Goal: Task Accomplishment & Management: Use online tool/utility

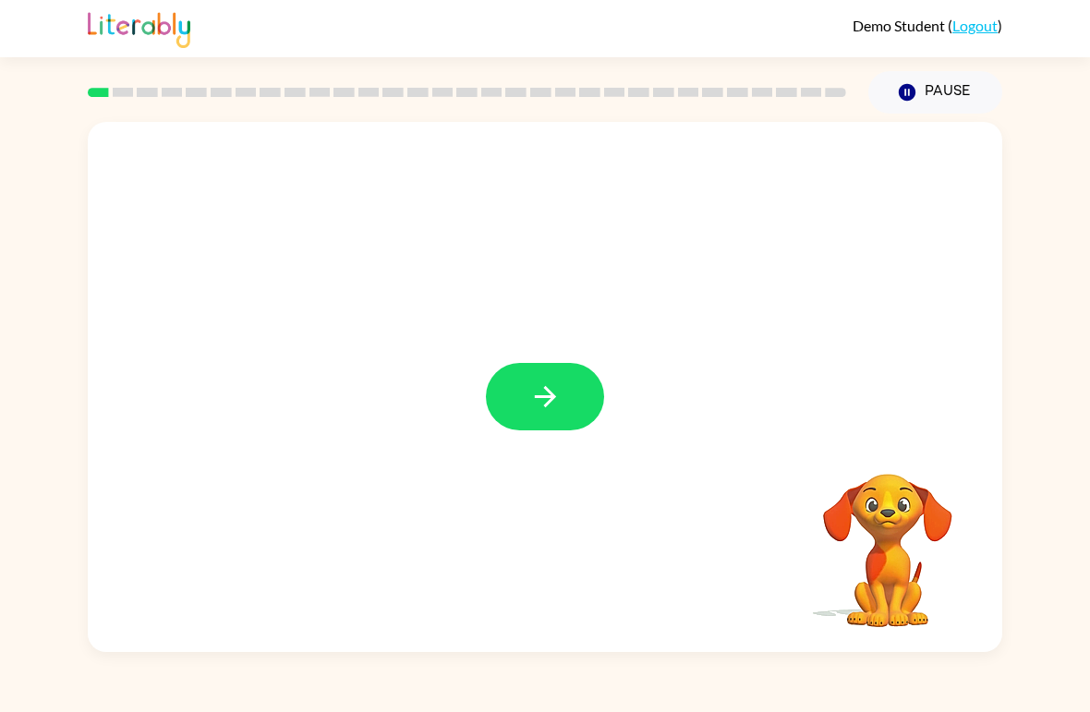
click at [522, 378] on button "button" at bounding box center [545, 396] width 118 height 67
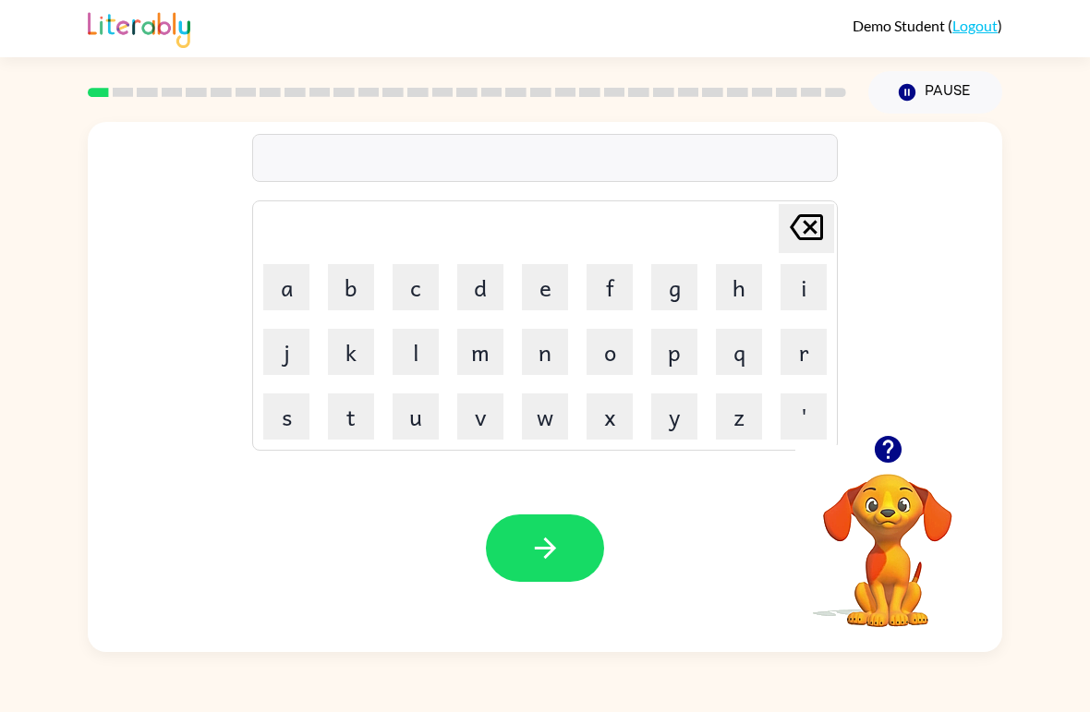
click at [361, 281] on button "b" at bounding box center [351, 287] width 46 height 46
click at [619, 346] on button "o" at bounding box center [610, 352] width 46 height 46
click at [804, 358] on button "r" at bounding box center [804, 352] width 46 height 46
click at [487, 286] on button "d" at bounding box center [480, 287] width 46 height 46
click at [544, 290] on button "e" at bounding box center [545, 287] width 46 height 46
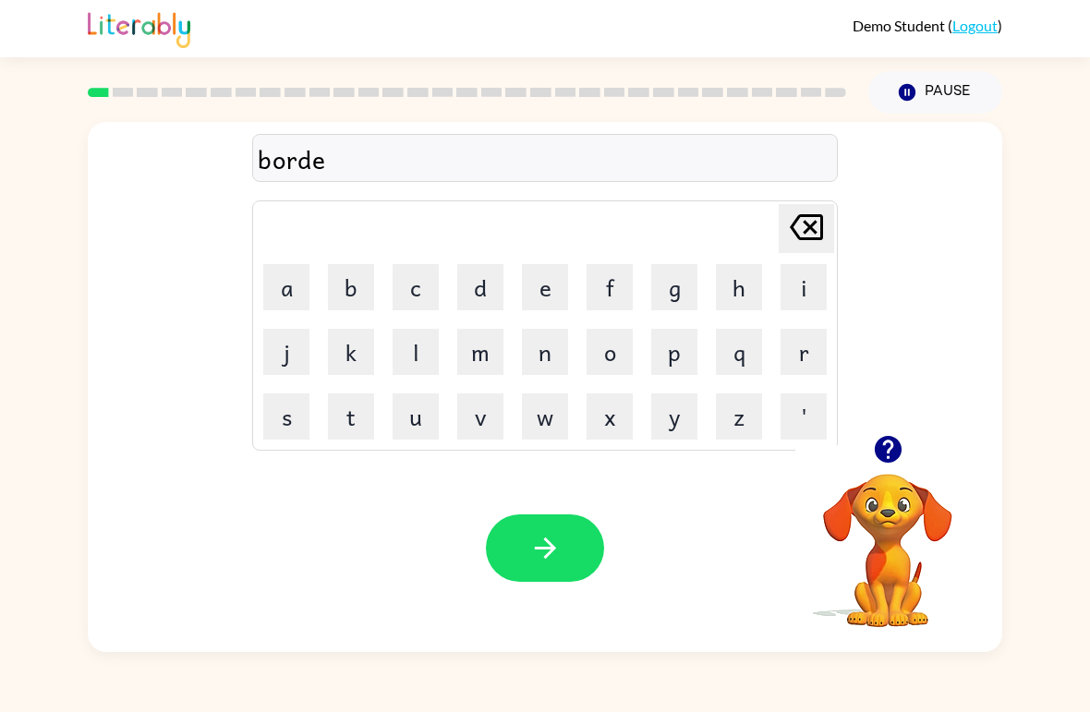
click at [816, 343] on button "r" at bounding box center [804, 352] width 46 height 46
click at [529, 550] on icon "button" at bounding box center [545, 548] width 32 height 32
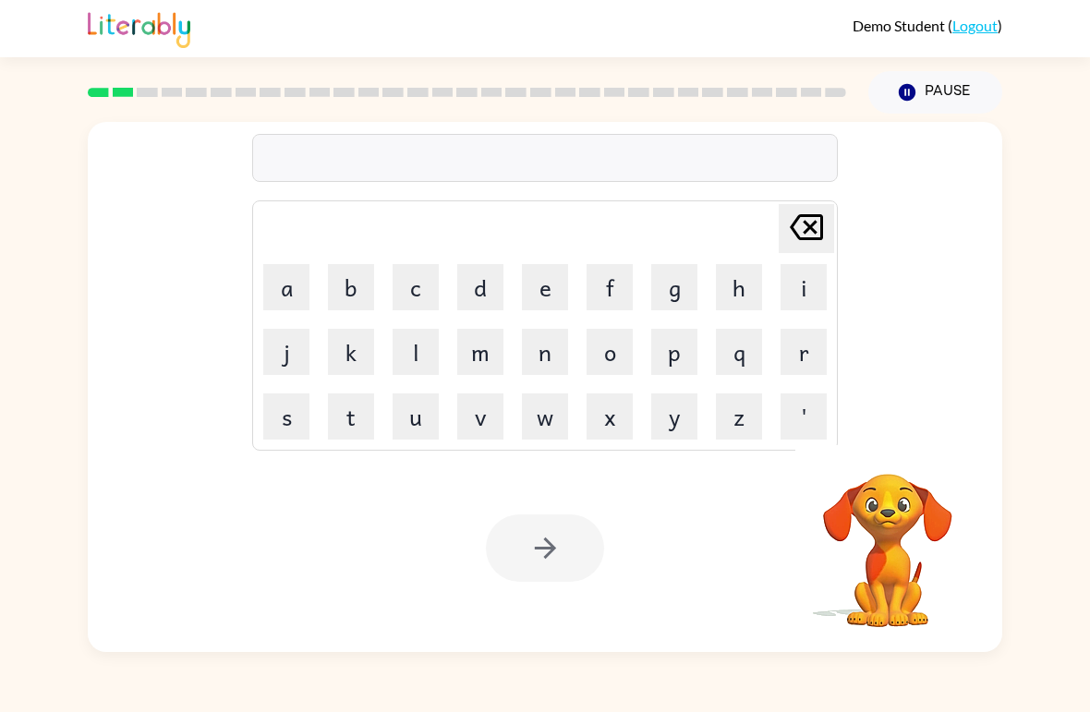
click at [897, 92] on icon "Pause" at bounding box center [907, 92] width 20 height 20
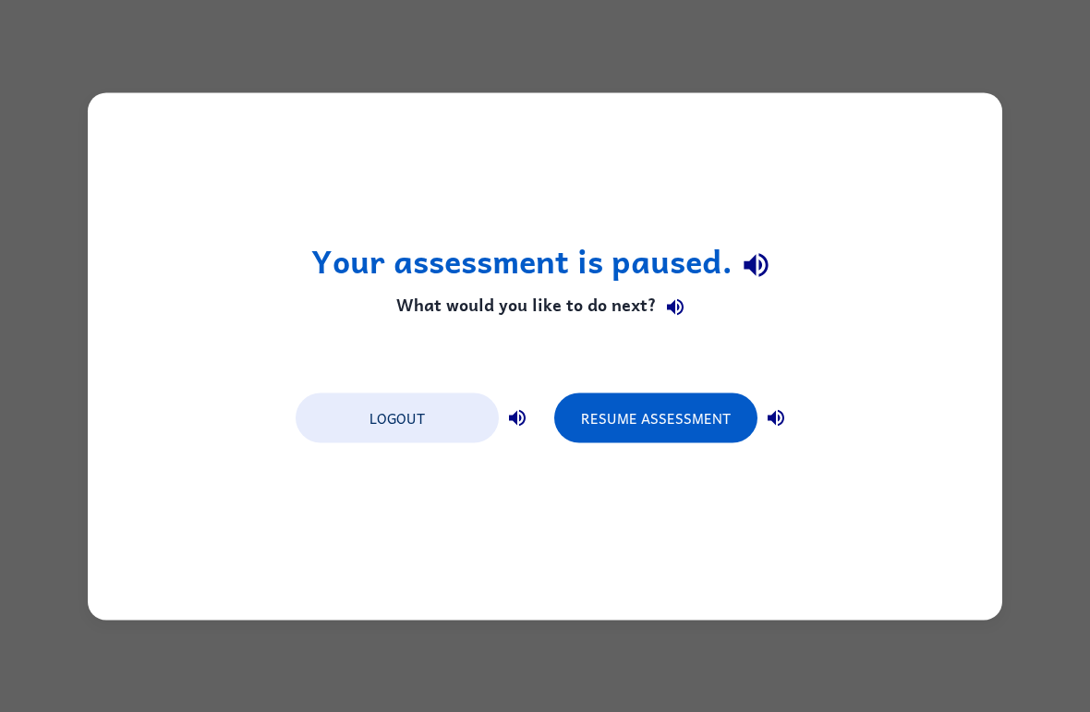
click at [711, 416] on button "Resume Assessment" at bounding box center [655, 418] width 203 height 50
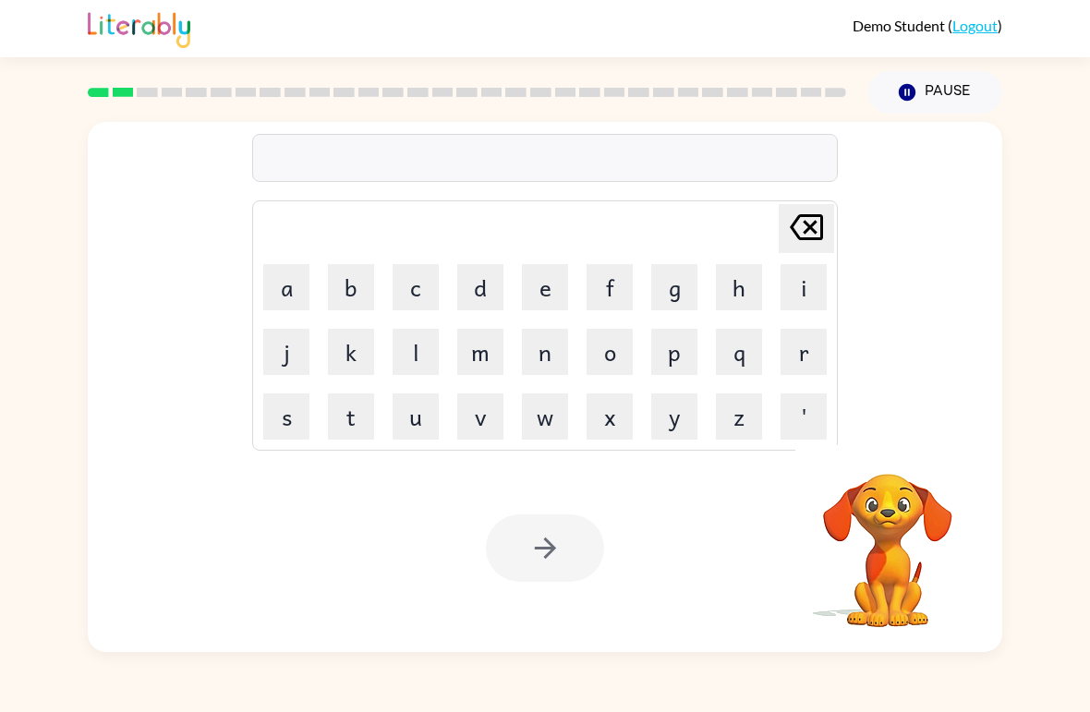
click at [937, 100] on button "Pause Pause" at bounding box center [936, 92] width 134 height 43
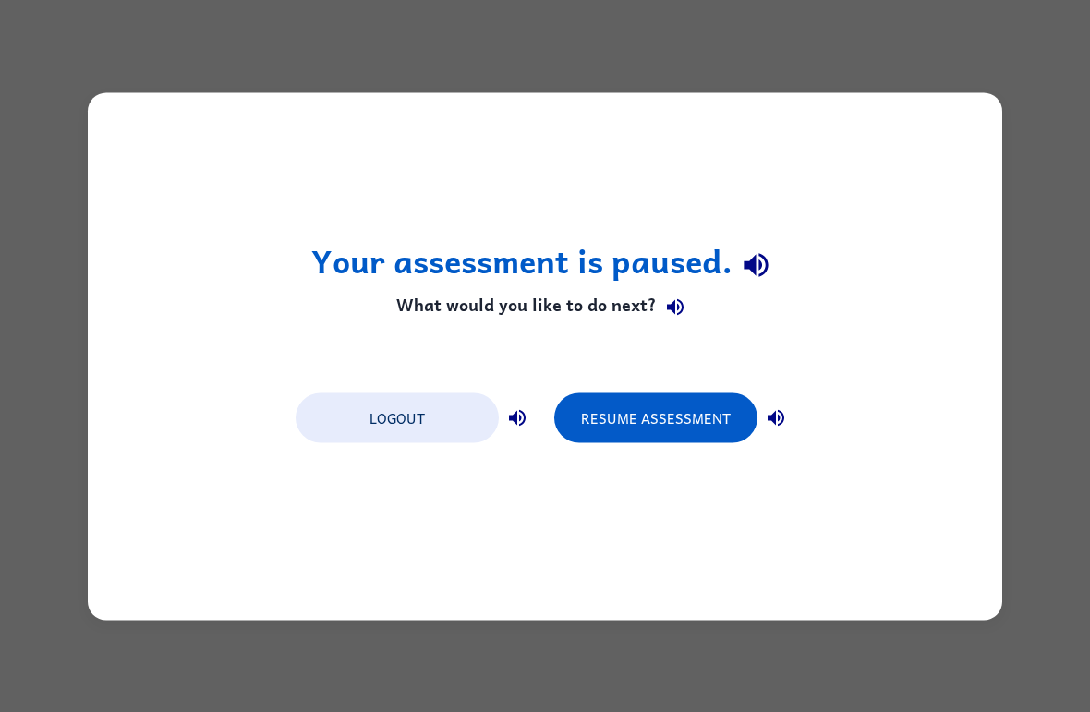
click at [394, 429] on button "Logout" at bounding box center [397, 418] width 203 height 50
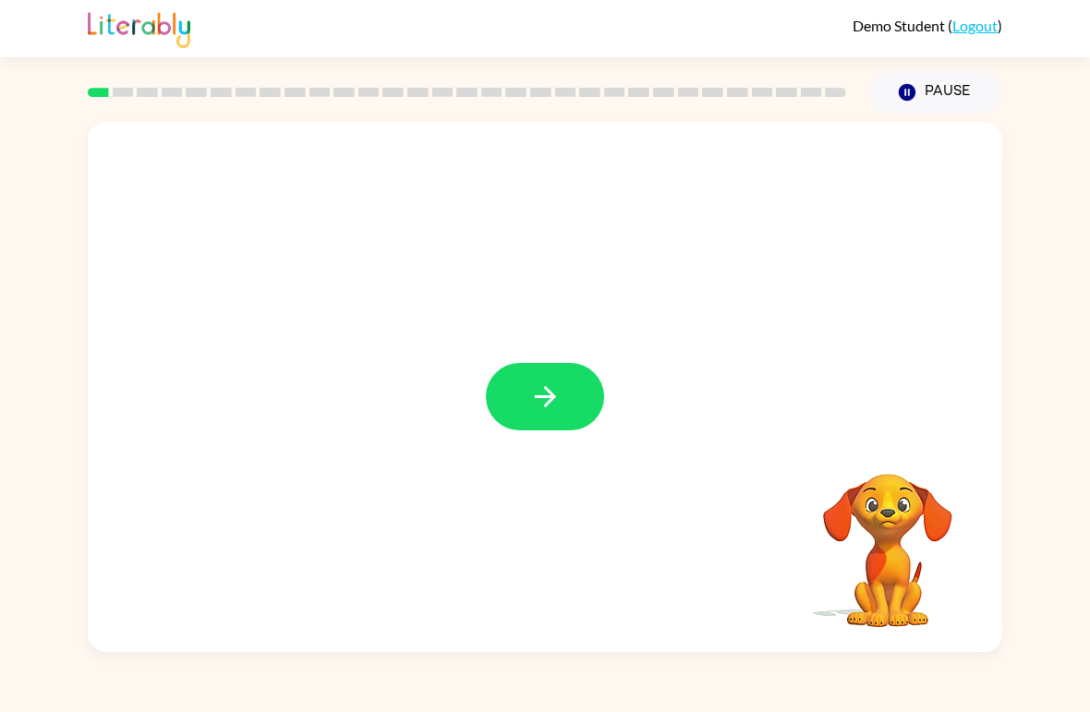
click at [565, 402] on button "button" at bounding box center [545, 396] width 118 height 67
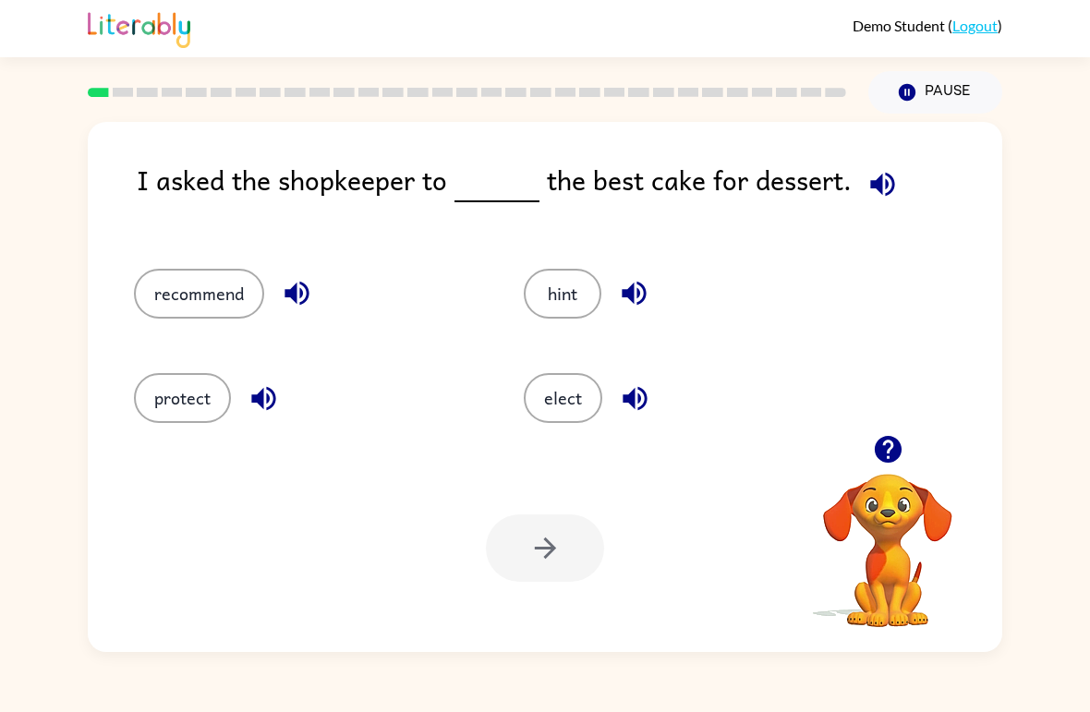
click at [880, 182] on icon "button" at bounding box center [882, 184] width 24 height 24
click at [301, 289] on icon "button" at bounding box center [297, 293] width 32 height 32
click at [198, 290] on button "recommend" at bounding box center [199, 294] width 130 height 50
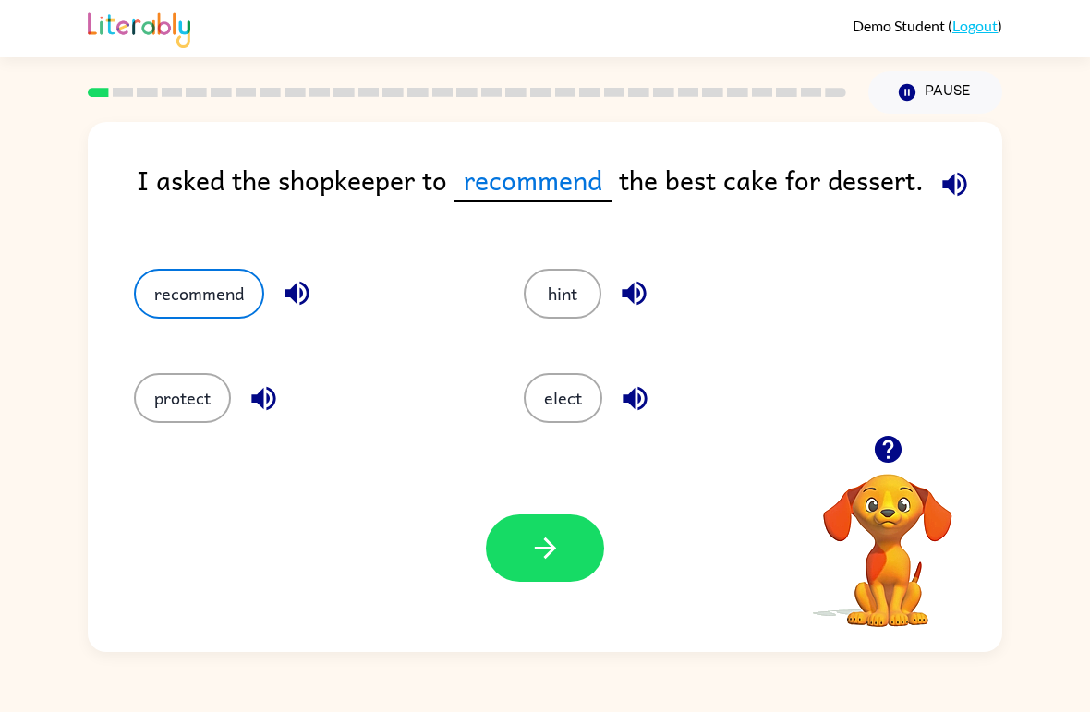
click at [558, 555] on icon "button" at bounding box center [545, 548] width 32 height 32
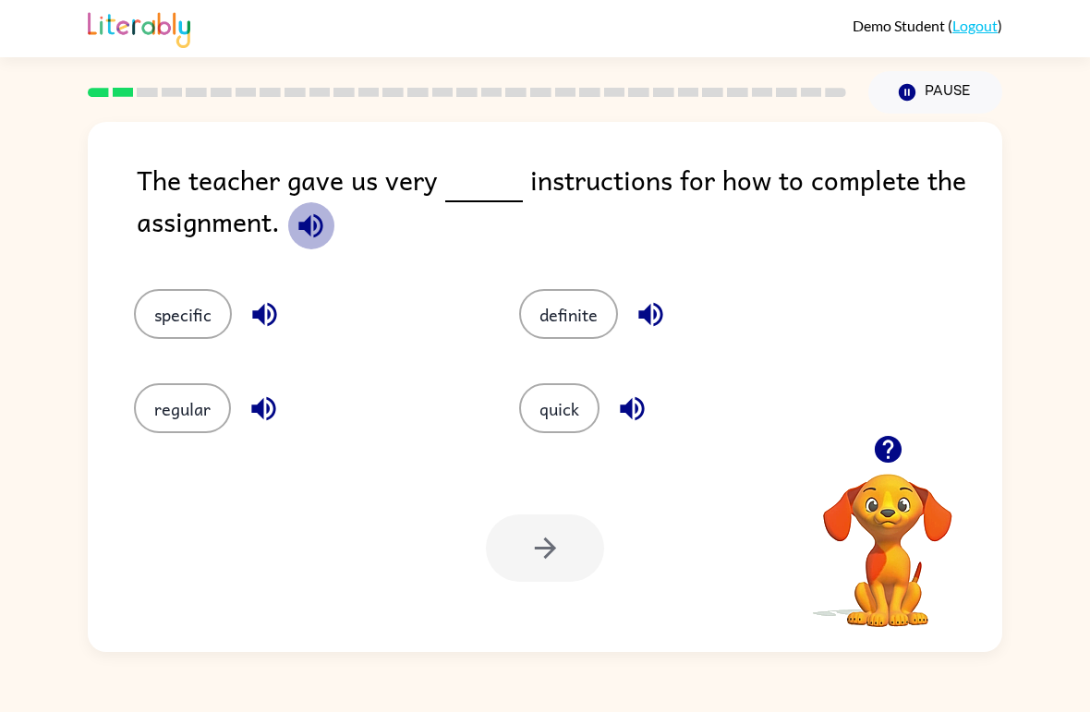
click at [320, 213] on icon "button" at bounding box center [311, 226] width 32 height 32
click at [889, 442] on icon "button" at bounding box center [888, 449] width 32 height 32
click at [914, 89] on icon "button" at bounding box center [907, 92] width 17 height 17
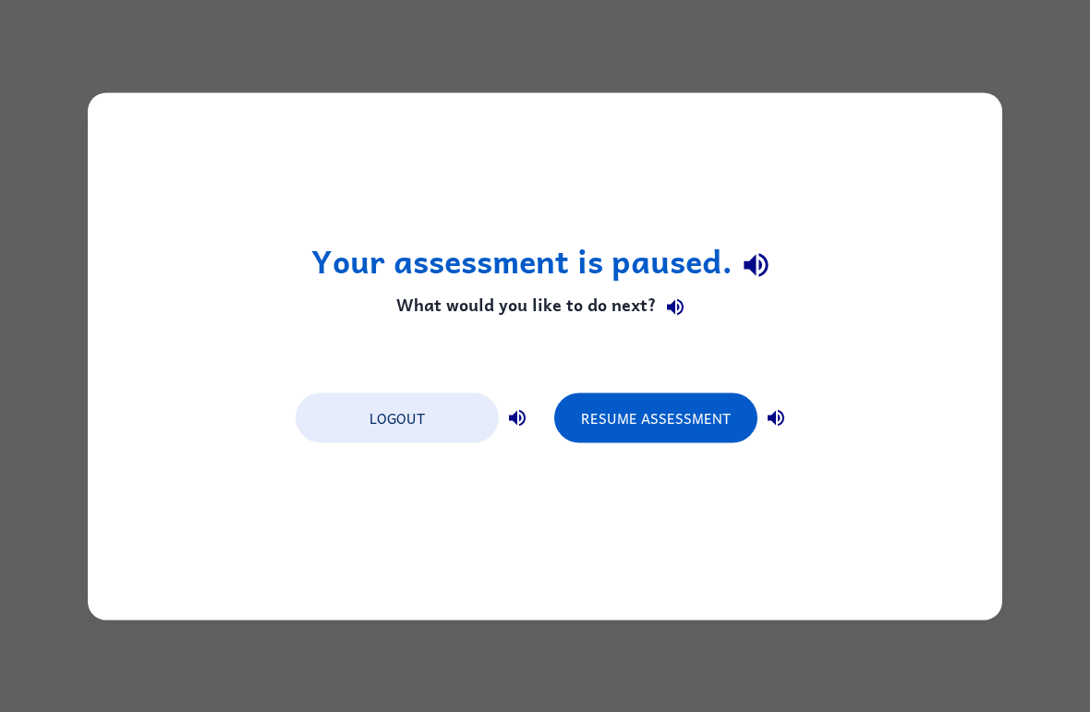
click at [421, 418] on button "Logout" at bounding box center [397, 418] width 203 height 50
